Goal: Transaction & Acquisition: Purchase product/service

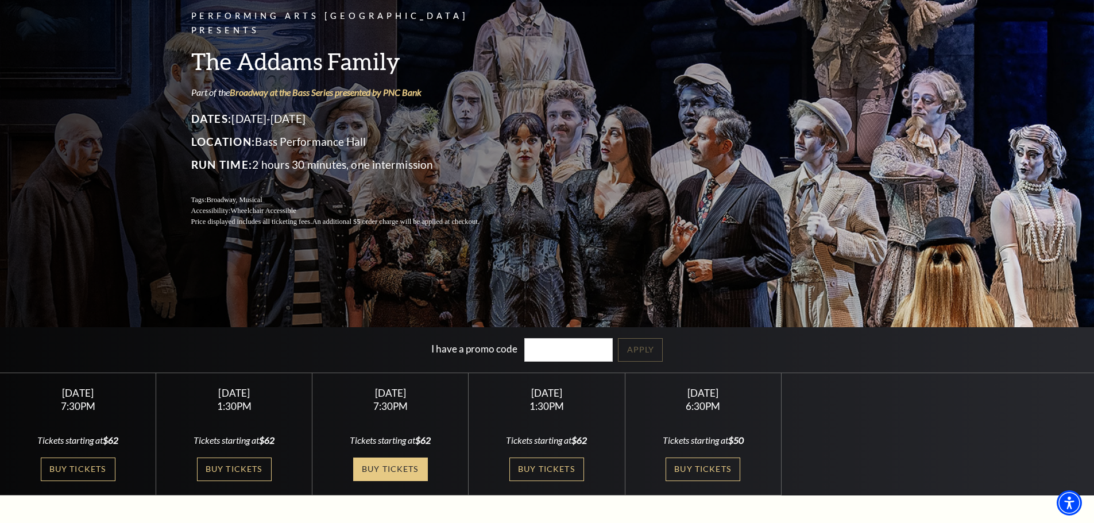
scroll to position [115, 0]
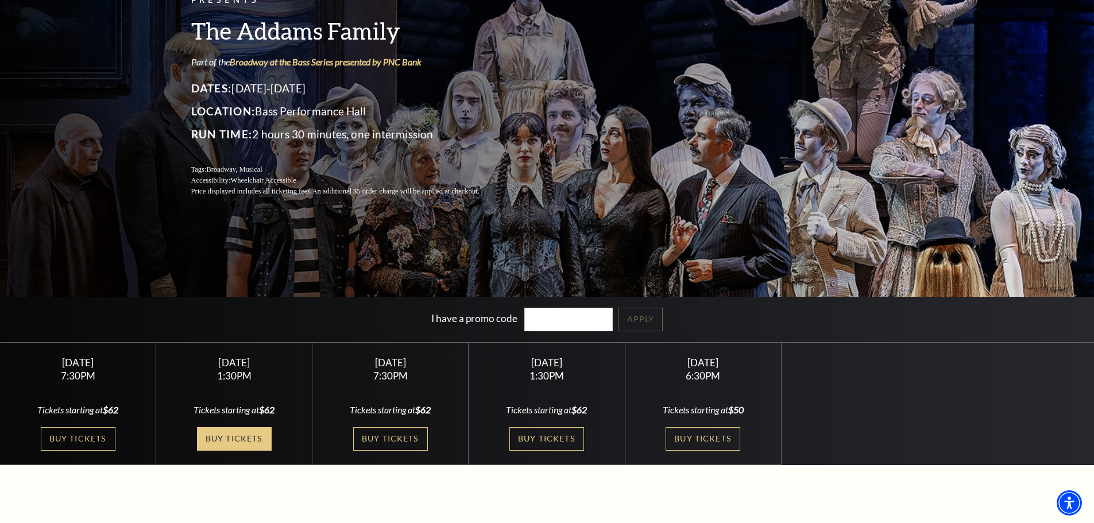
click at [237, 444] on link "Buy Tickets" at bounding box center [234, 439] width 75 height 24
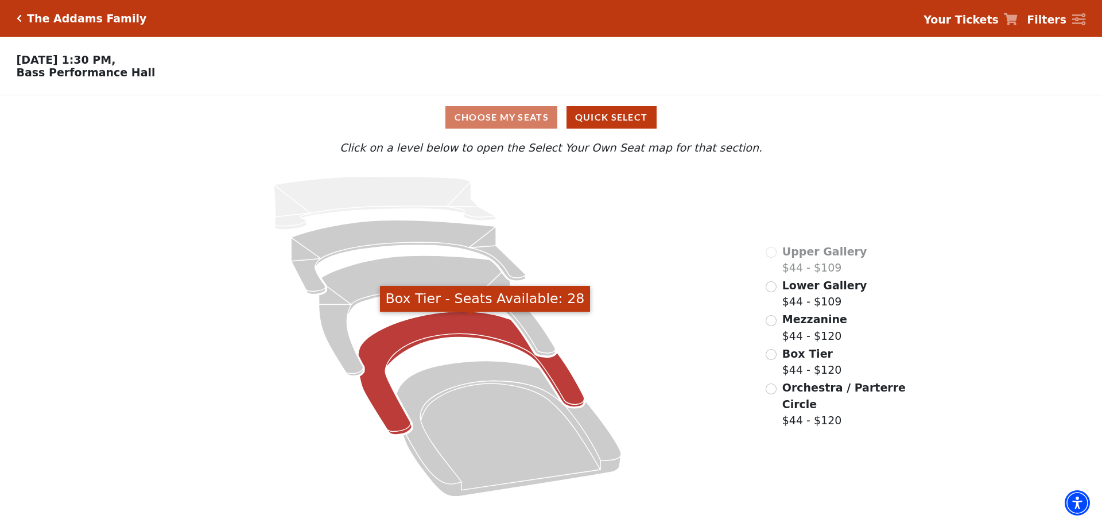
click at [478, 326] on icon "Box Tier - Seats Available: 28" at bounding box center [471, 373] width 226 height 123
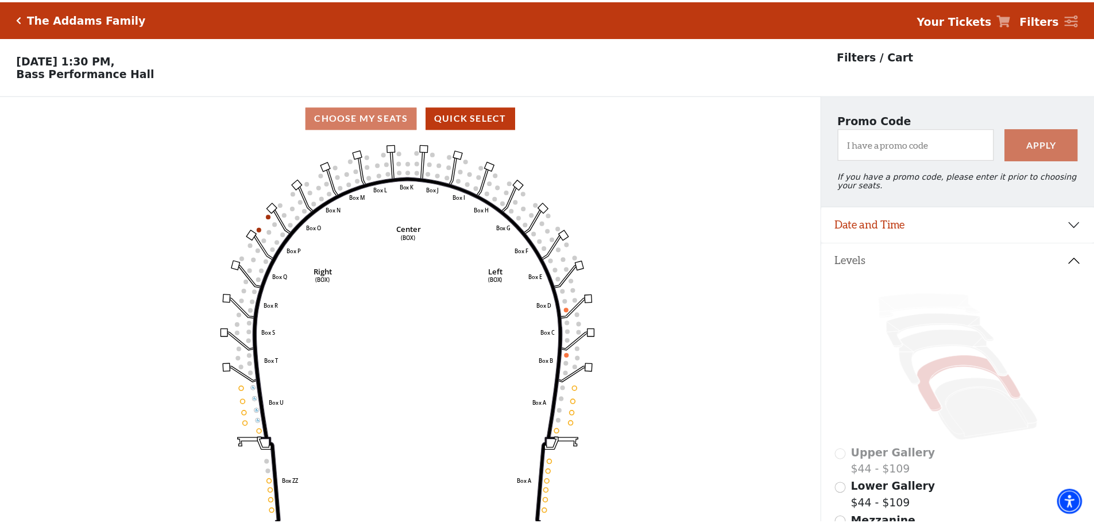
scroll to position [53, 0]
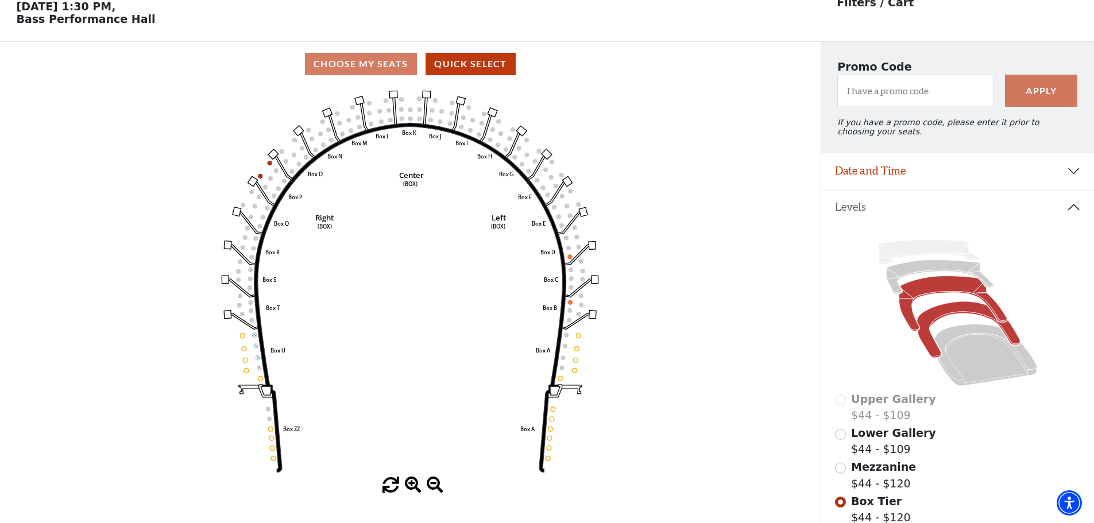
click at [927, 290] on icon at bounding box center [952, 303] width 108 height 55
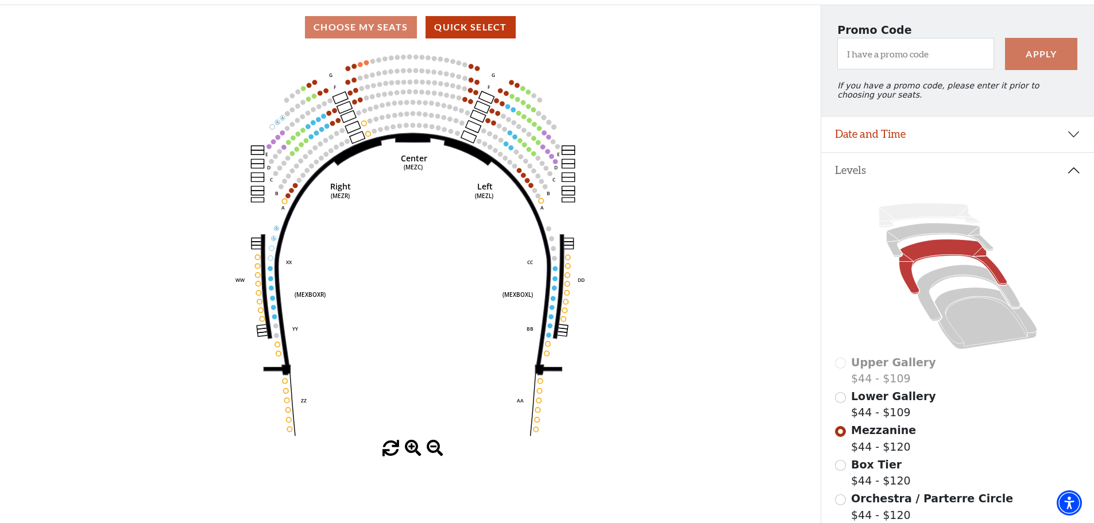
scroll to position [111, 0]
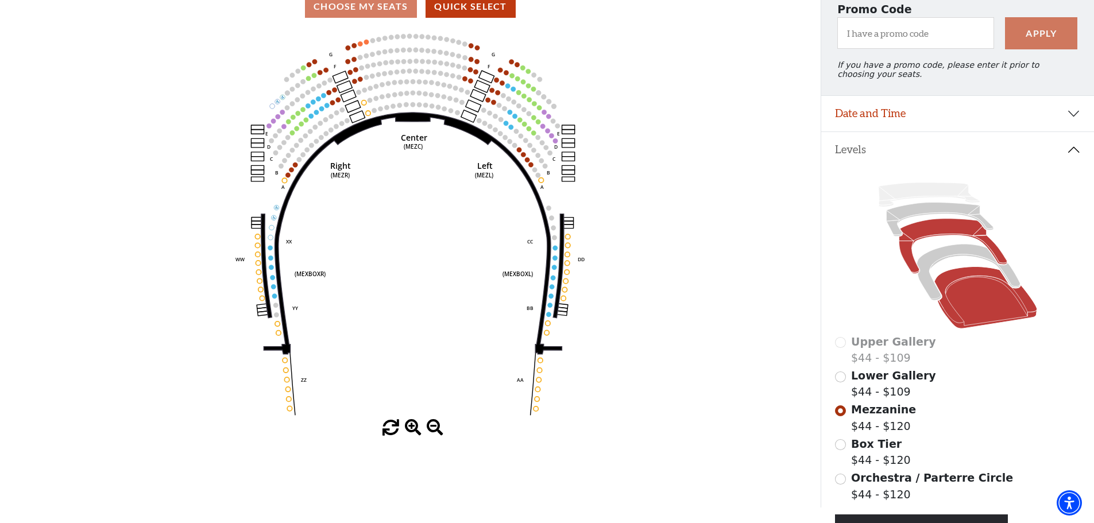
click at [960, 301] on icon at bounding box center [985, 298] width 103 height 62
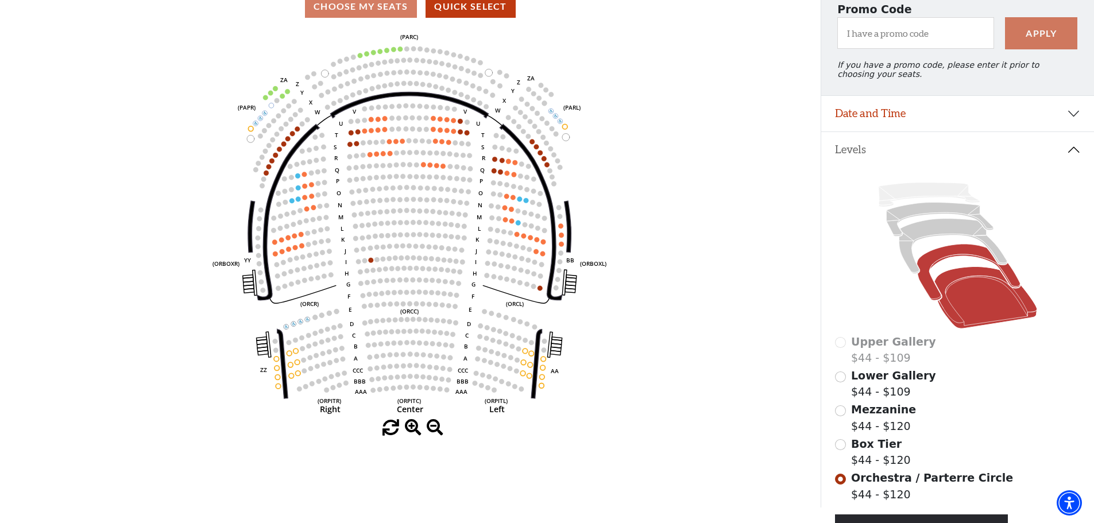
click at [929, 295] on icon at bounding box center [967, 273] width 103 height 56
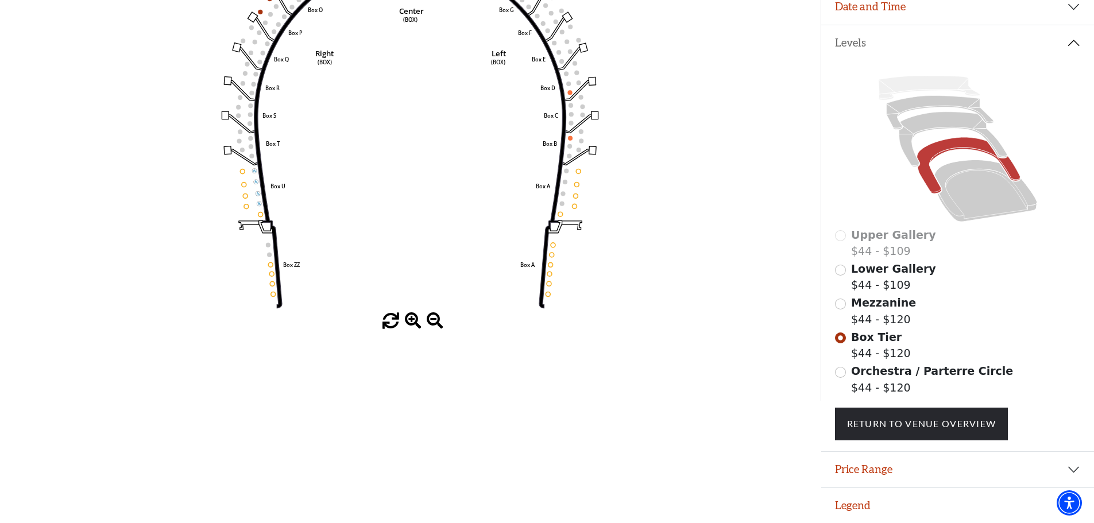
scroll to position [226, 0]
click at [956, 185] on icon at bounding box center [985, 191] width 103 height 62
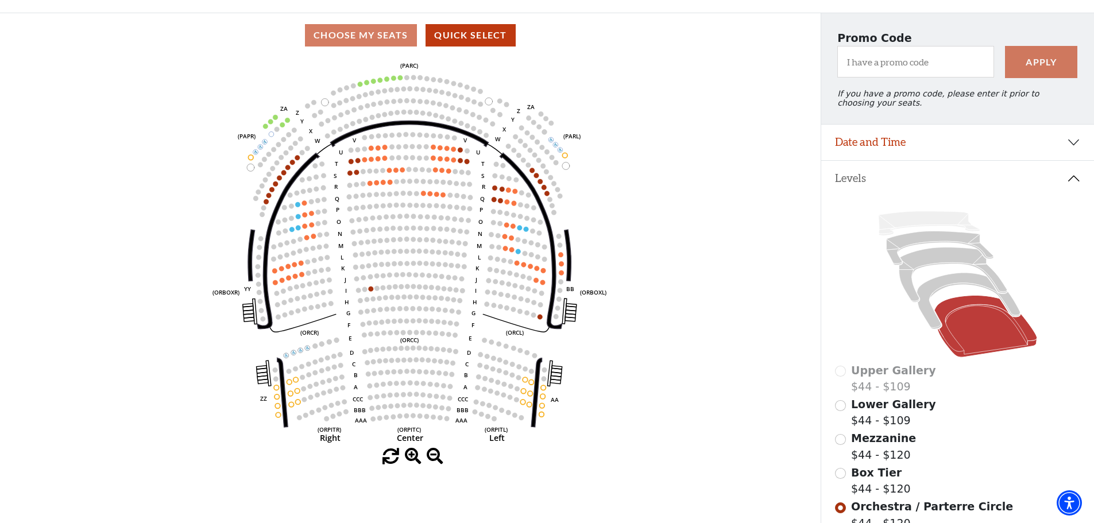
scroll to position [111, 0]
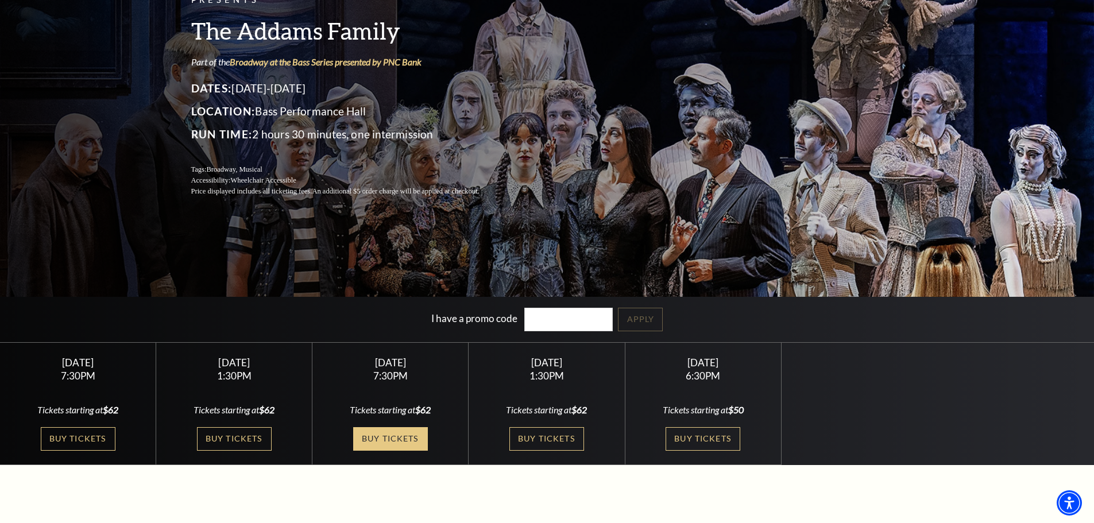
click at [415, 437] on link "Buy Tickets" at bounding box center [390, 439] width 75 height 24
click at [553, 435] on link "Buy Tickets" at bounding box center [546, 439] width 75 height 24
click at [684, 438] on link "Buy Tickets" at bounding box center [702, 439] width 75 height 24
click at [254, 439] on link "Buy Tickets" at bounding box center [234, 439] width 75 height 24
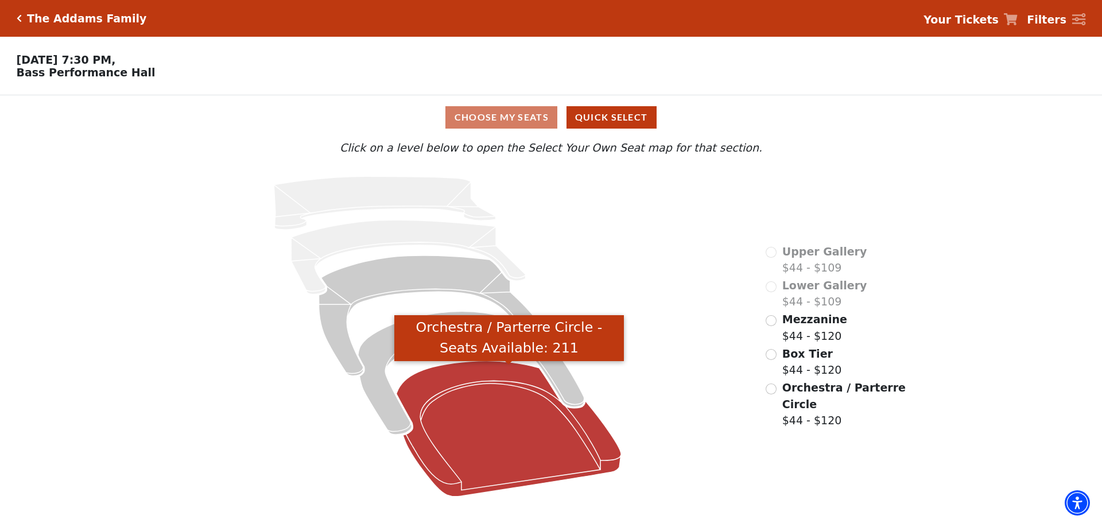
click at [497, 432] on icon "Orchestra / Parterre Circle - Seats Available: 211" at bounding box center [509, 428] width 225 height 135
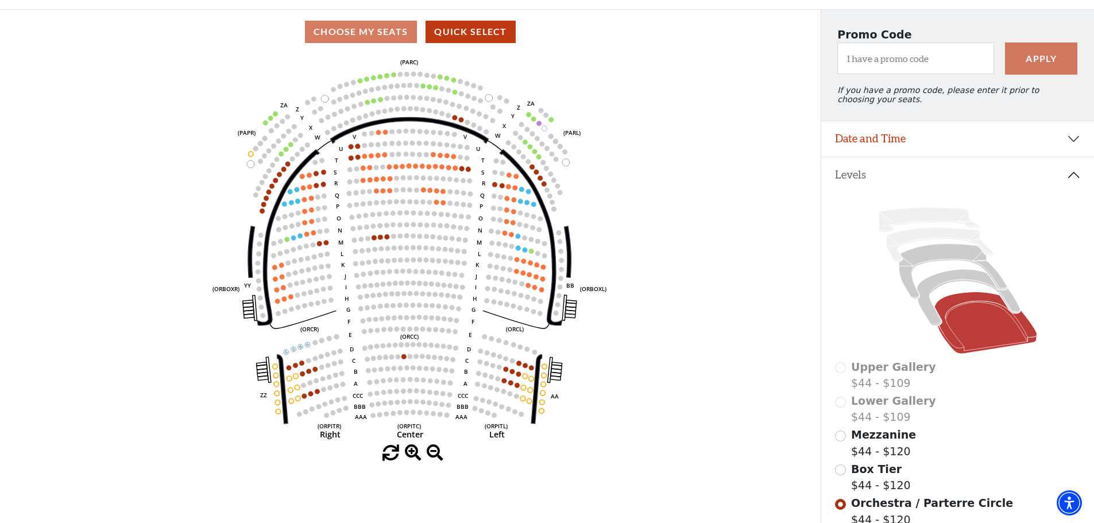
scroll to position [168, 0]
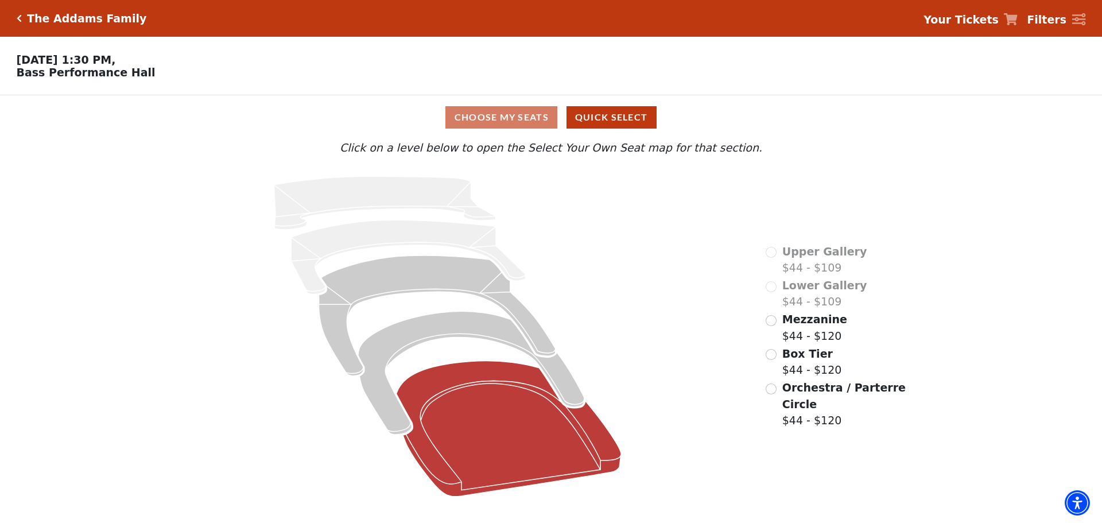
click at [552, 434] on icon "Orchestra / Parterre Circle - Seats Available: 111" at bounding box center [509, 428] width 225 height 135
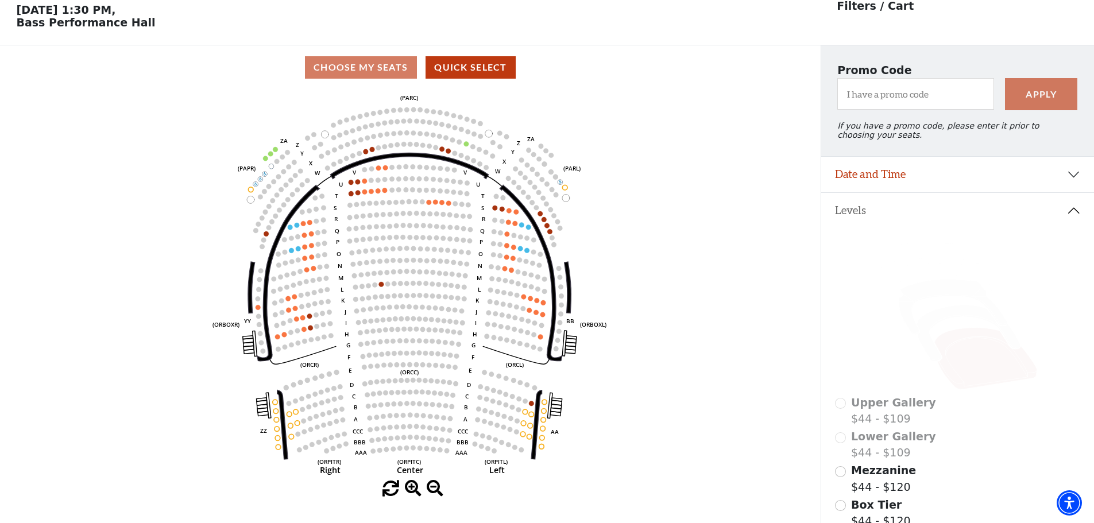
scroll to position [53, 0]
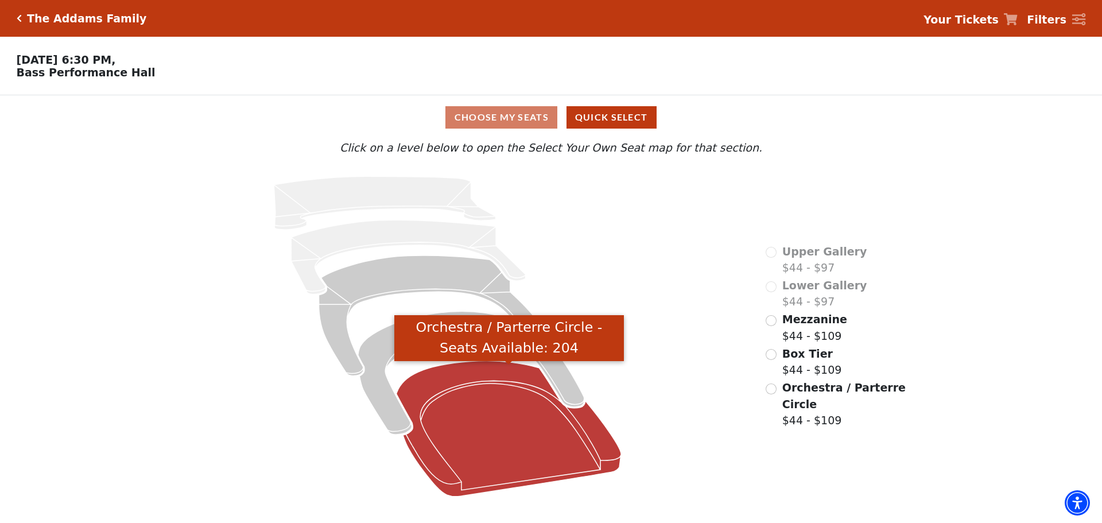
click at [497, 432] on icon "Orchestra / Parterre Circle - Seats Available: 204" at bounding box center [509, 428] width 225 height 135
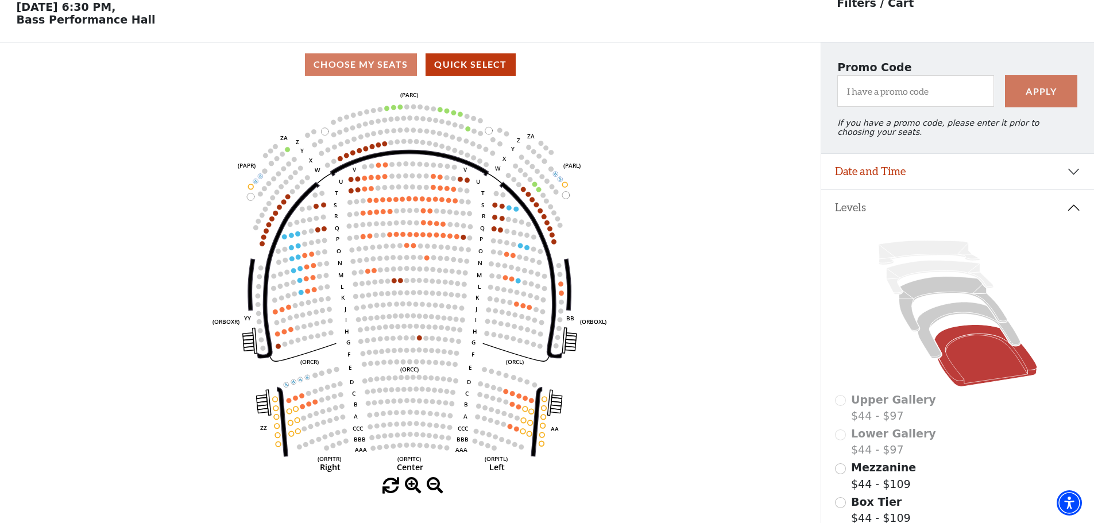
scroll to position [53, 0]
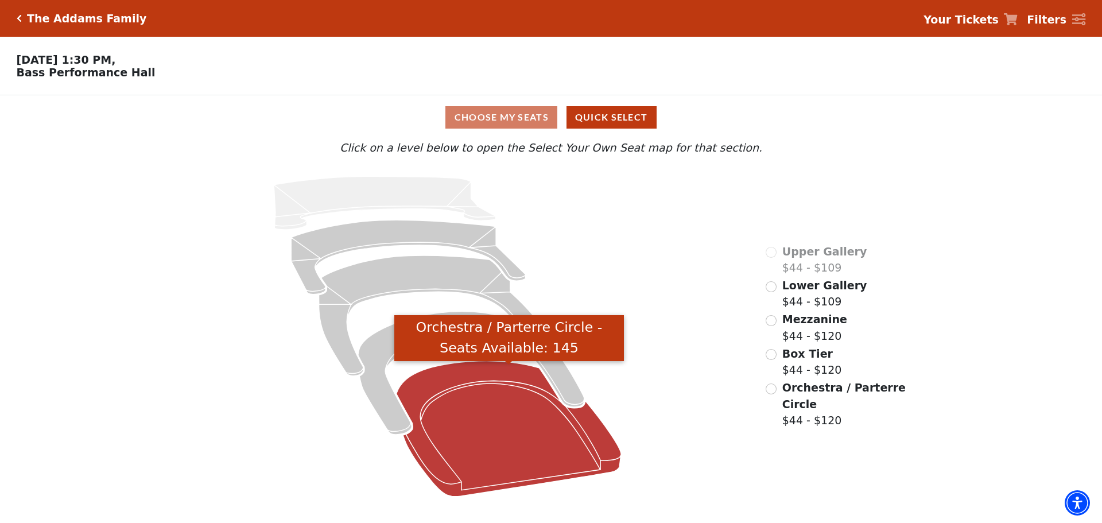
click at [478, 418] on icon "Orchestra / Parterre Circle - Seats Available: 145" at bounding box center [509, 428] width 225 height 135
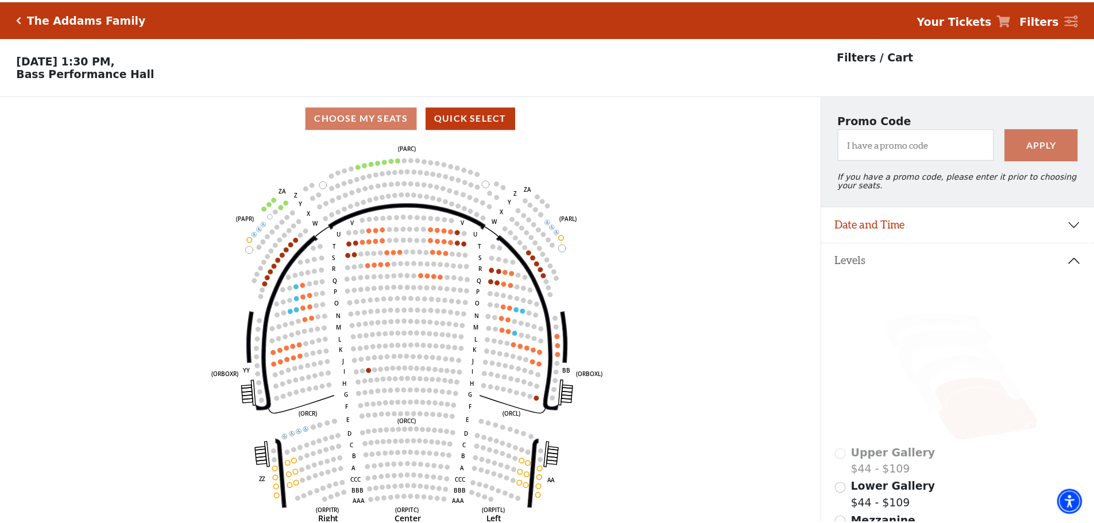
scroll to position [53, 0]
